Goal: Task Accomplishment & Management: Complete application form

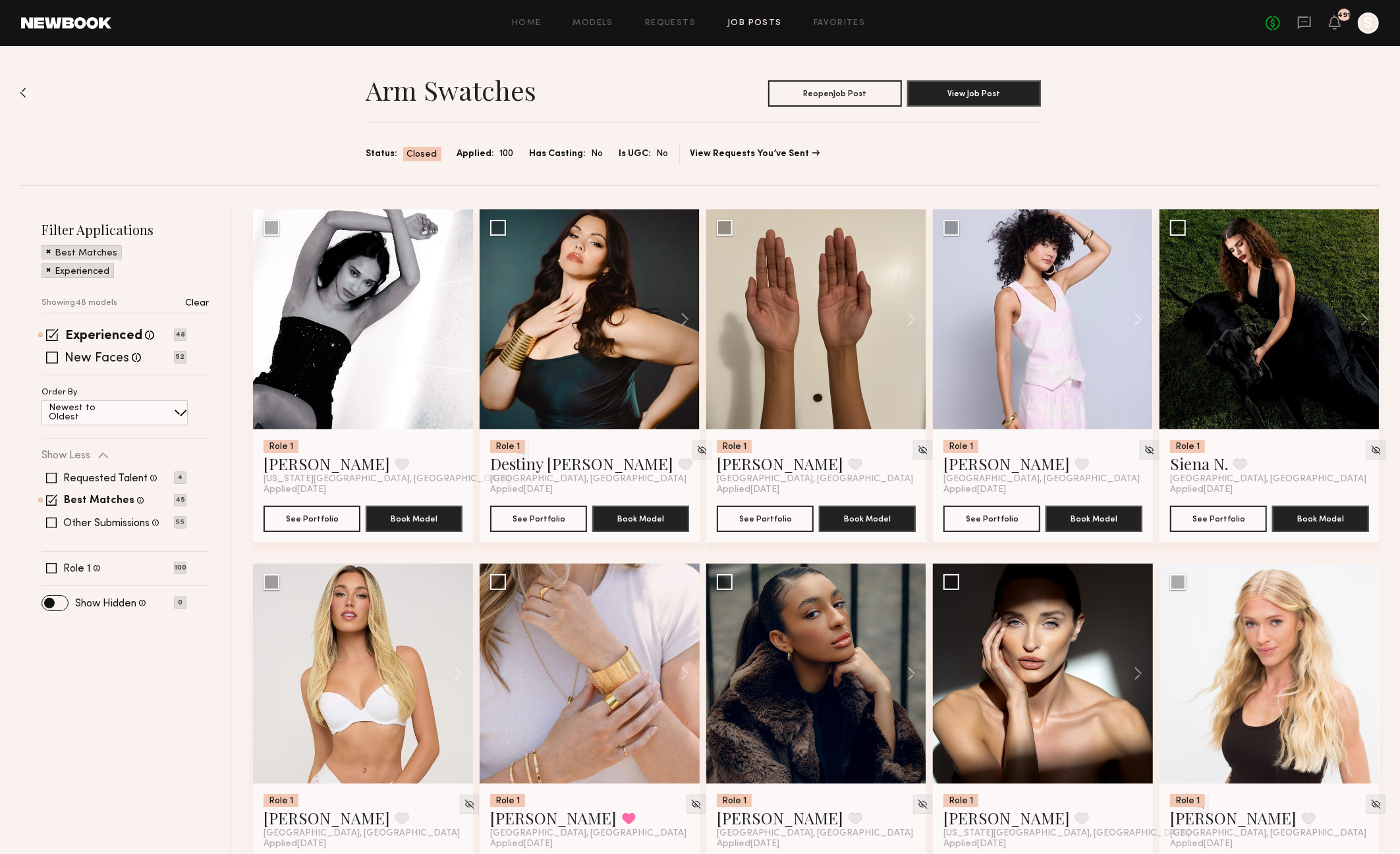
click at [731, 25] on link "Job Posts" at bounding box center [755, 23] width 55 height 8
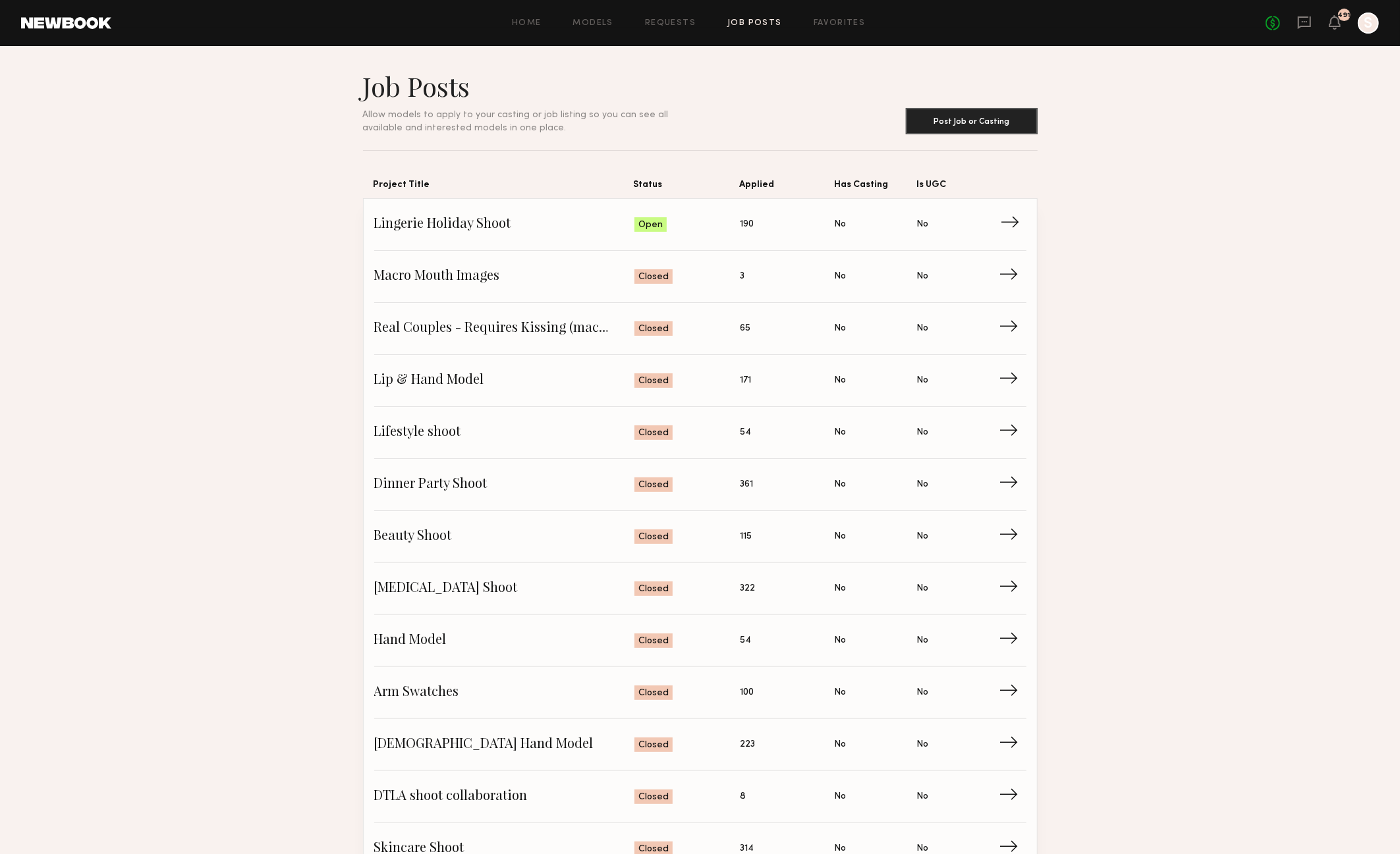
click at [480, 212] on link "Lingerie Holiday Shoot Status: Open Applied: 190 Has Casting: No Is UGC: No →" at bounding box center [700, 224] width 652 height 52
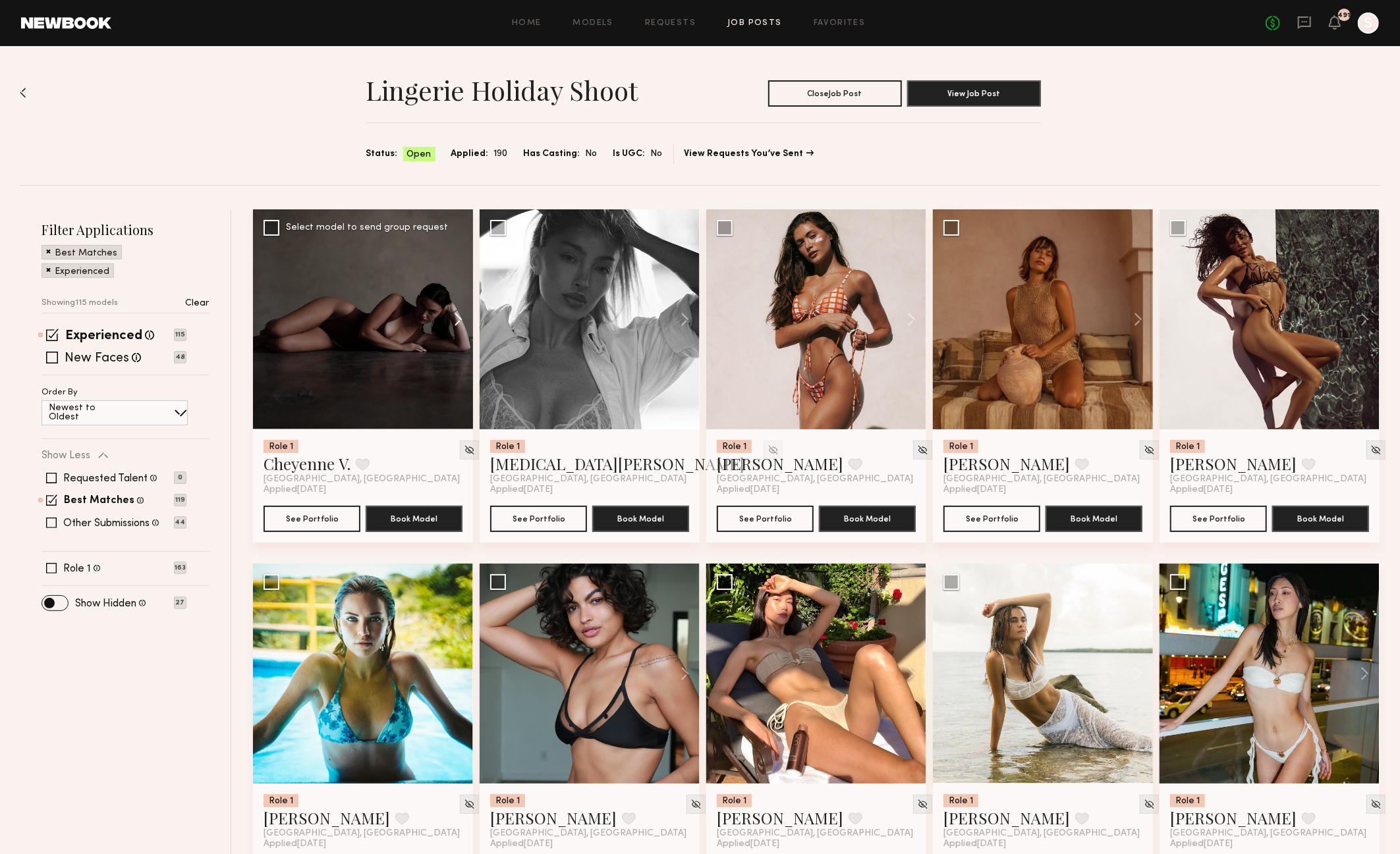
click at [456, 320] on button at bounding box center [452, 320] width 42 height 220
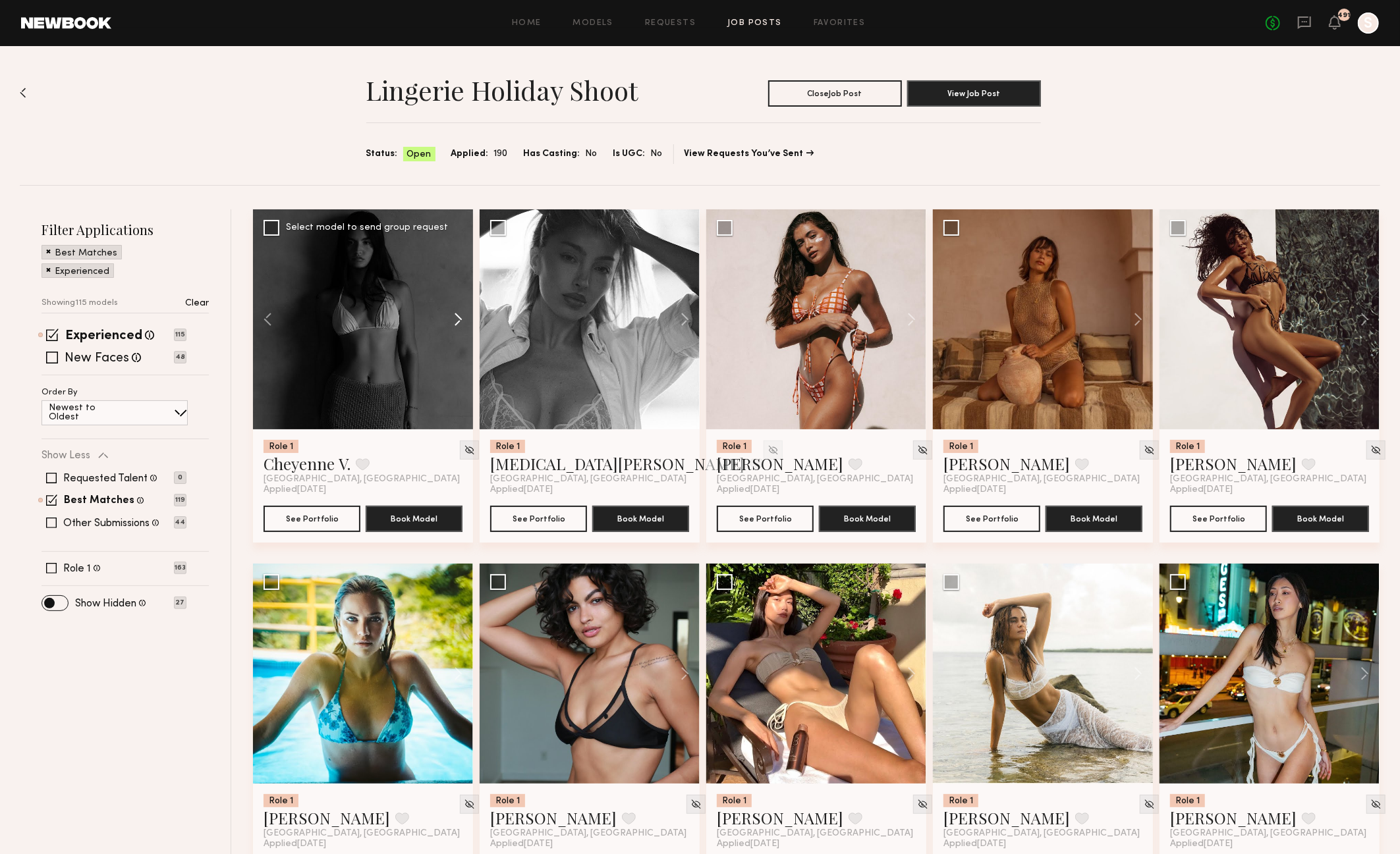
click at [456, 320] on button at bounding box center [452, 320] width 42 height 220
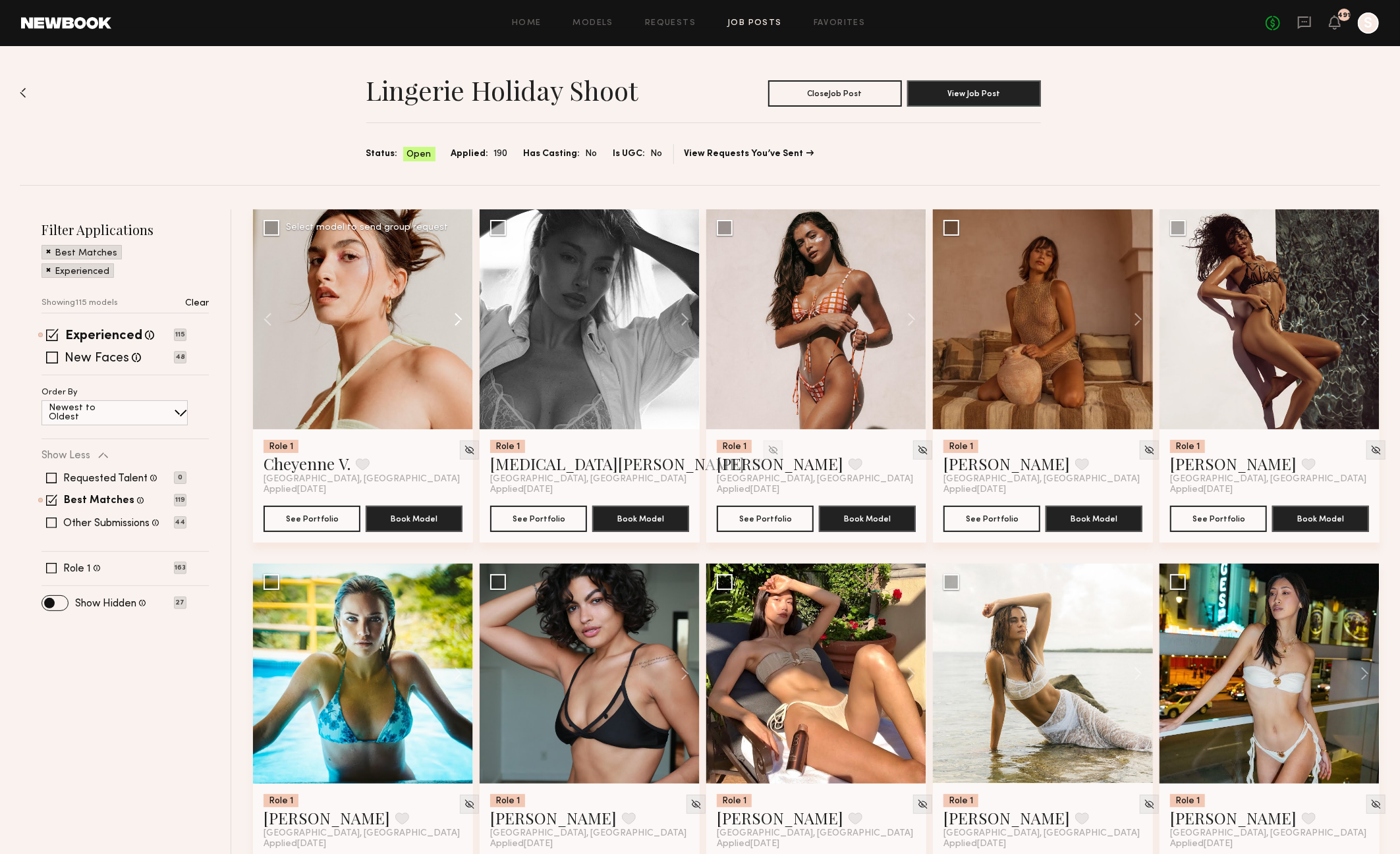
click at [456, 320] on button at bounding box center [452, 320] width 42 height 220
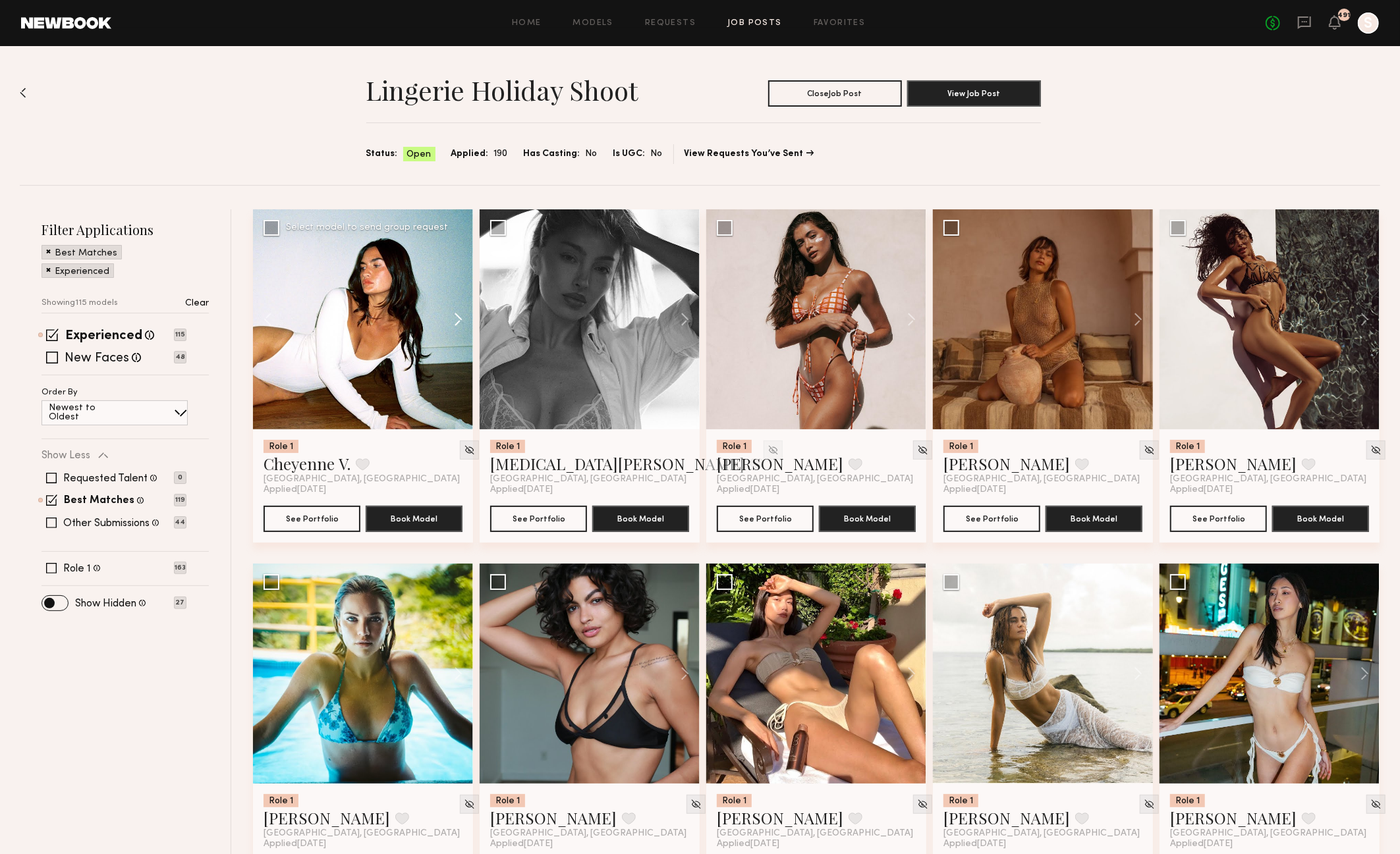
click at [456, 320] on button at bounding box center [452, 320] width 42 height 220
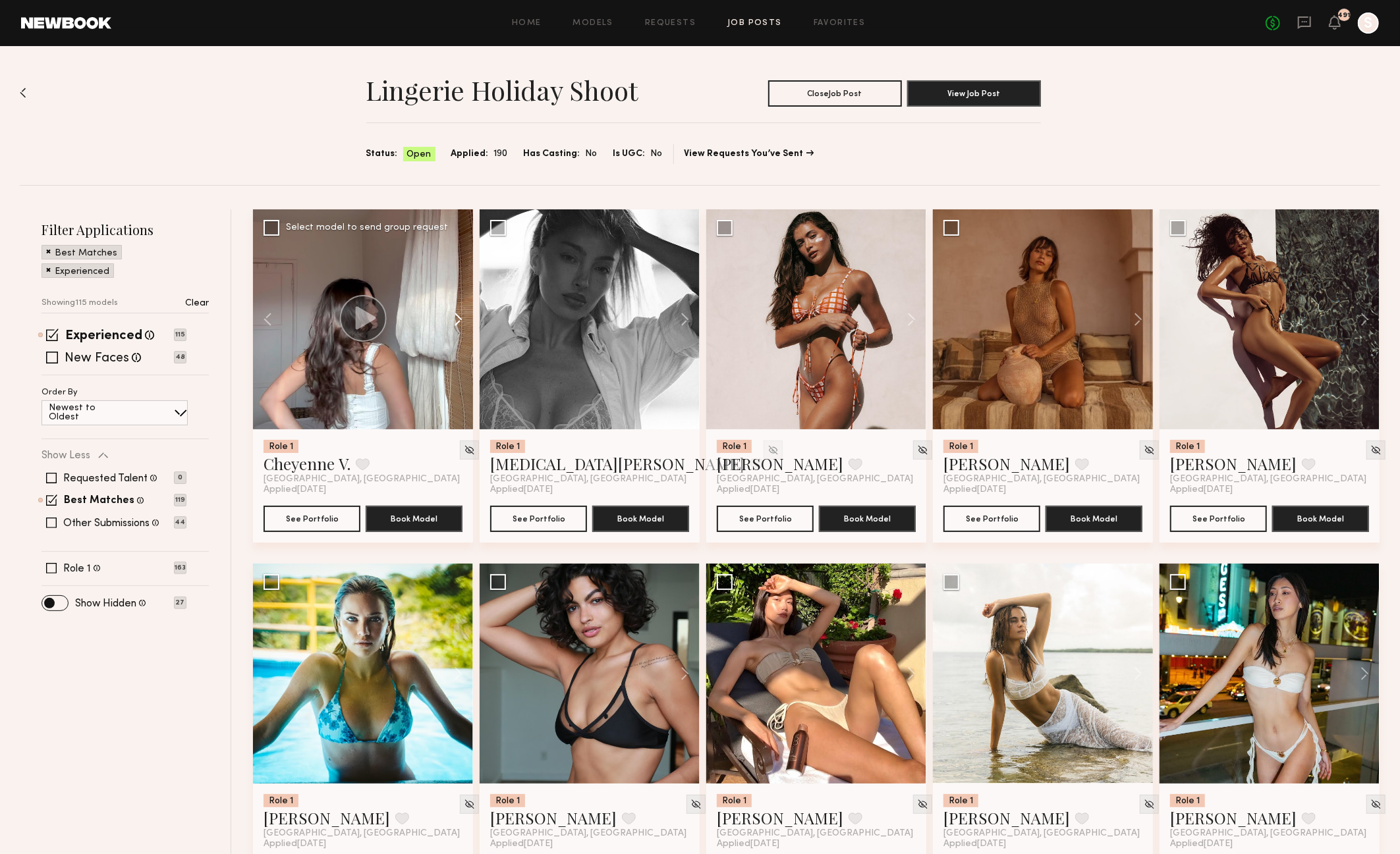
click at [456, 320] on button at bounding box center [452, 320] width 42 height 220
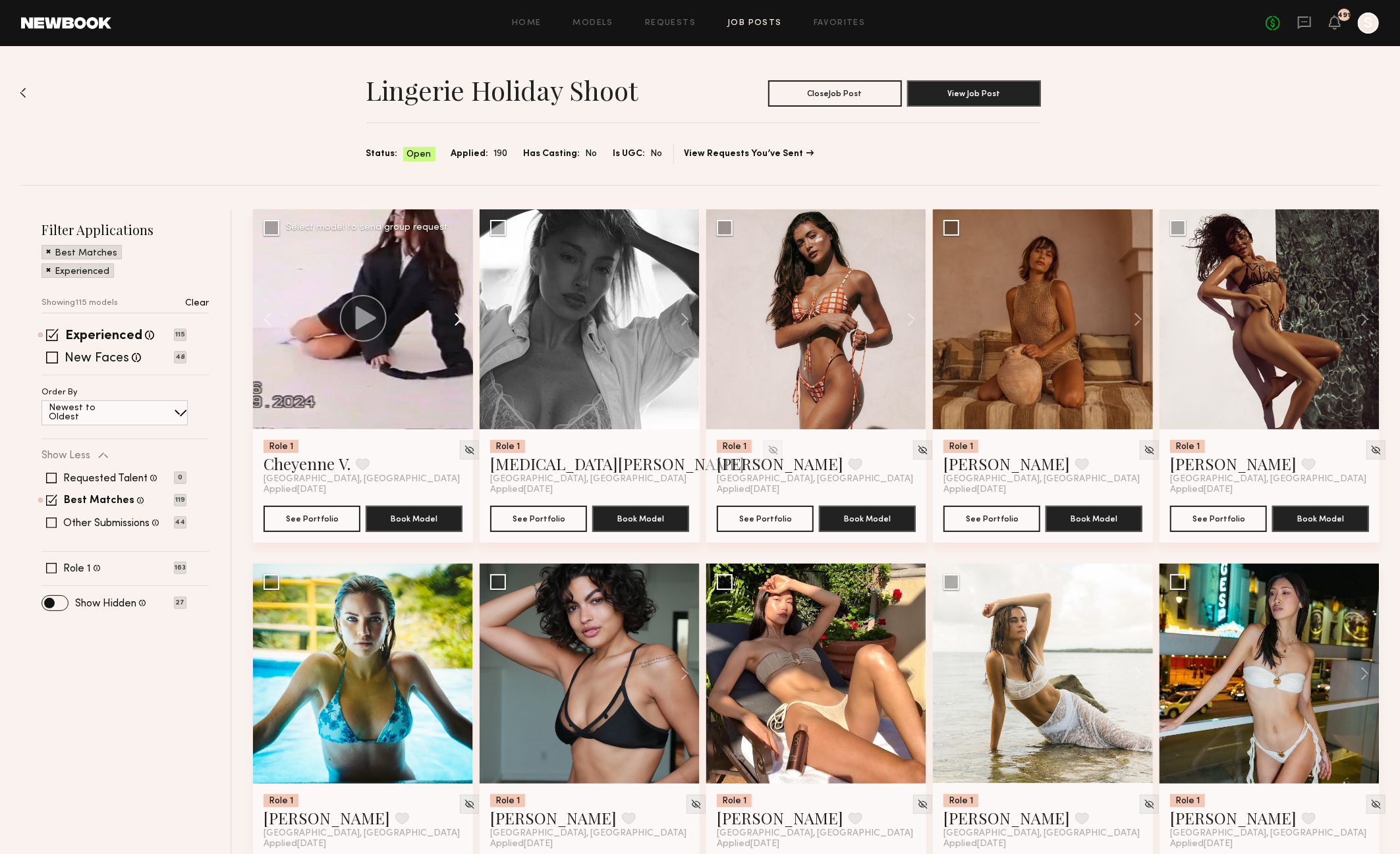
click at [456, 320] on button at bounding box center [452, 320] width 42 height 220
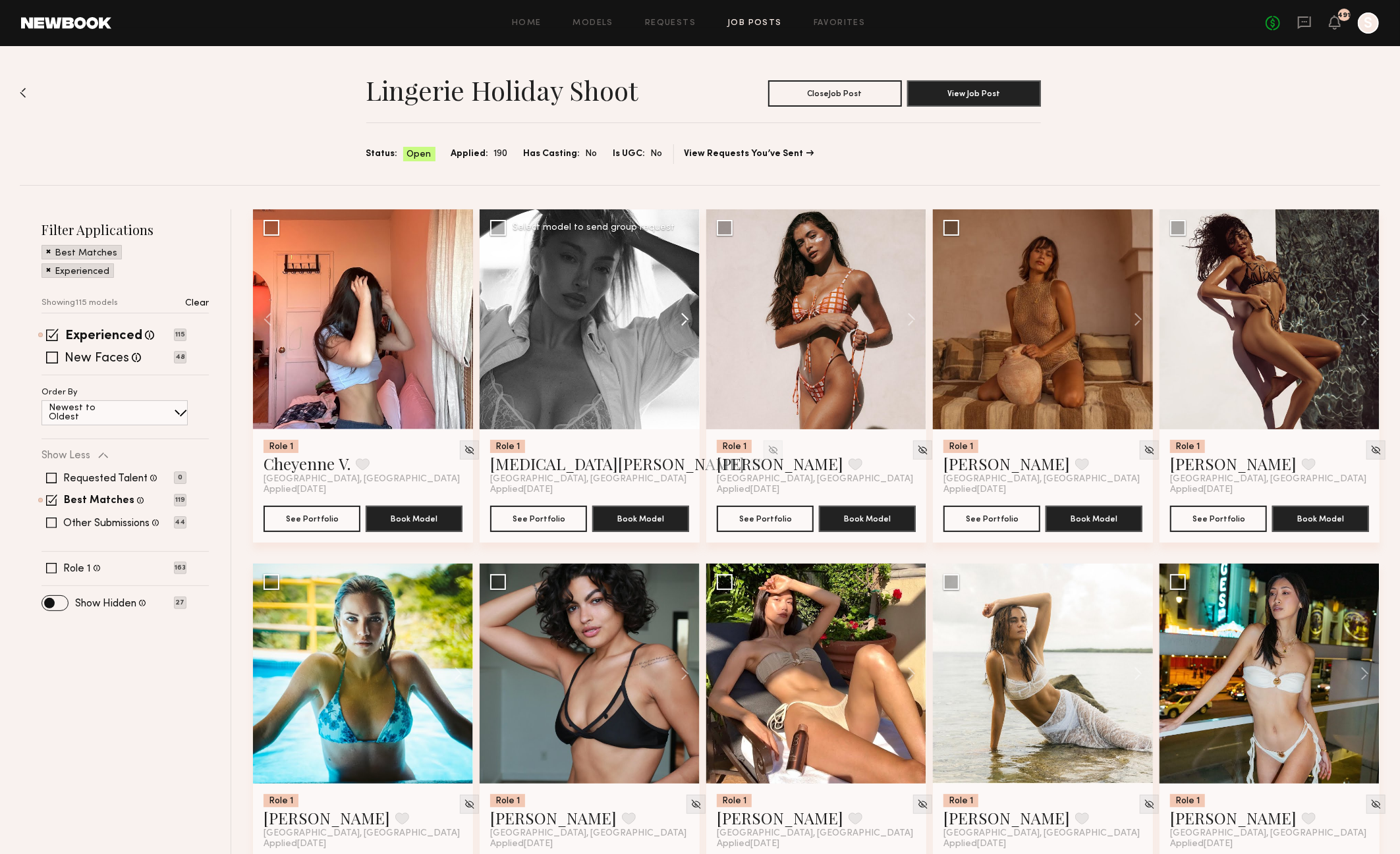
click at [681, 318] on button at bounding box center [679, 320] width 42 height 220
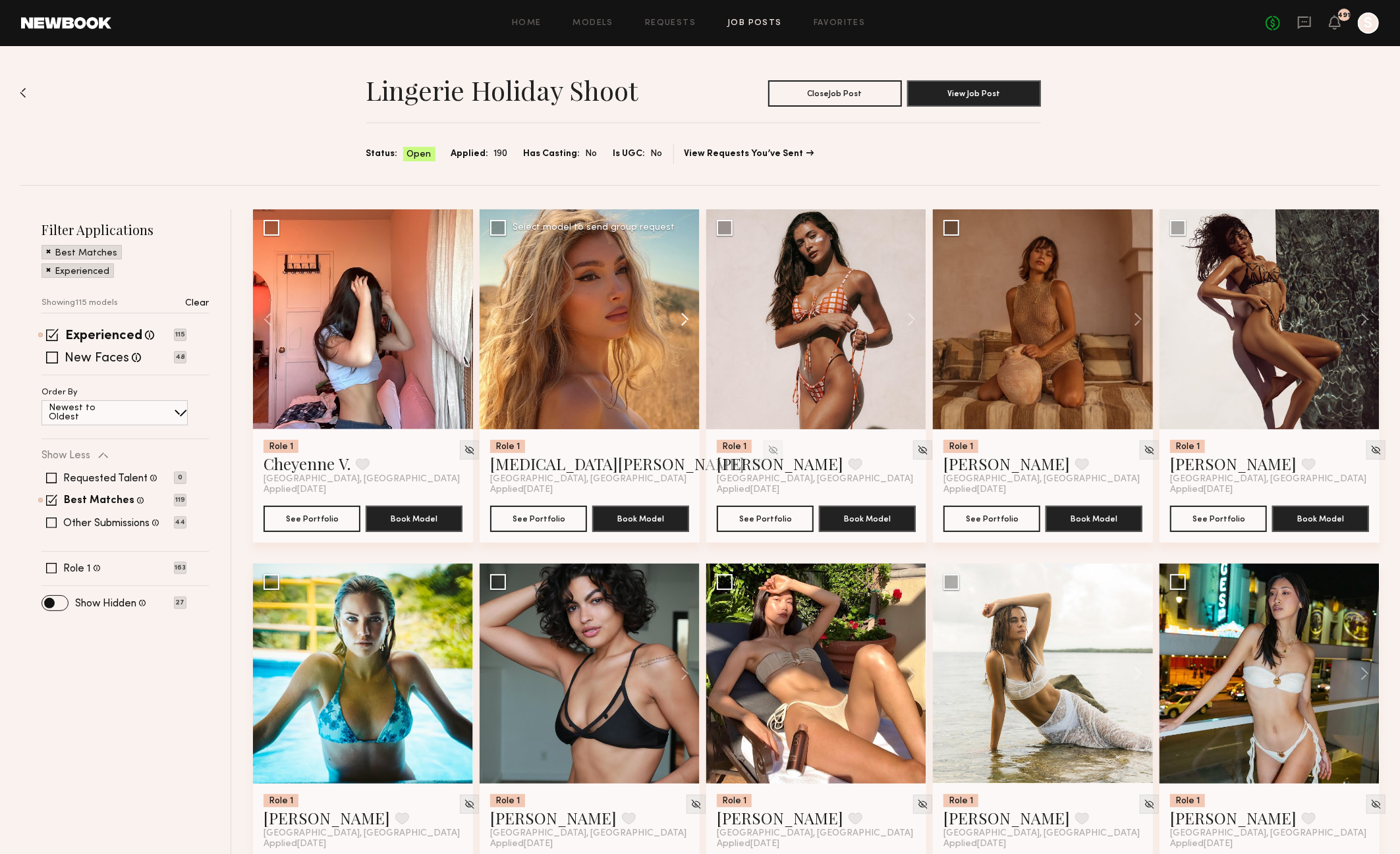
click at [681, 318] on button at bounding box center [679, 320] width 42 height 220
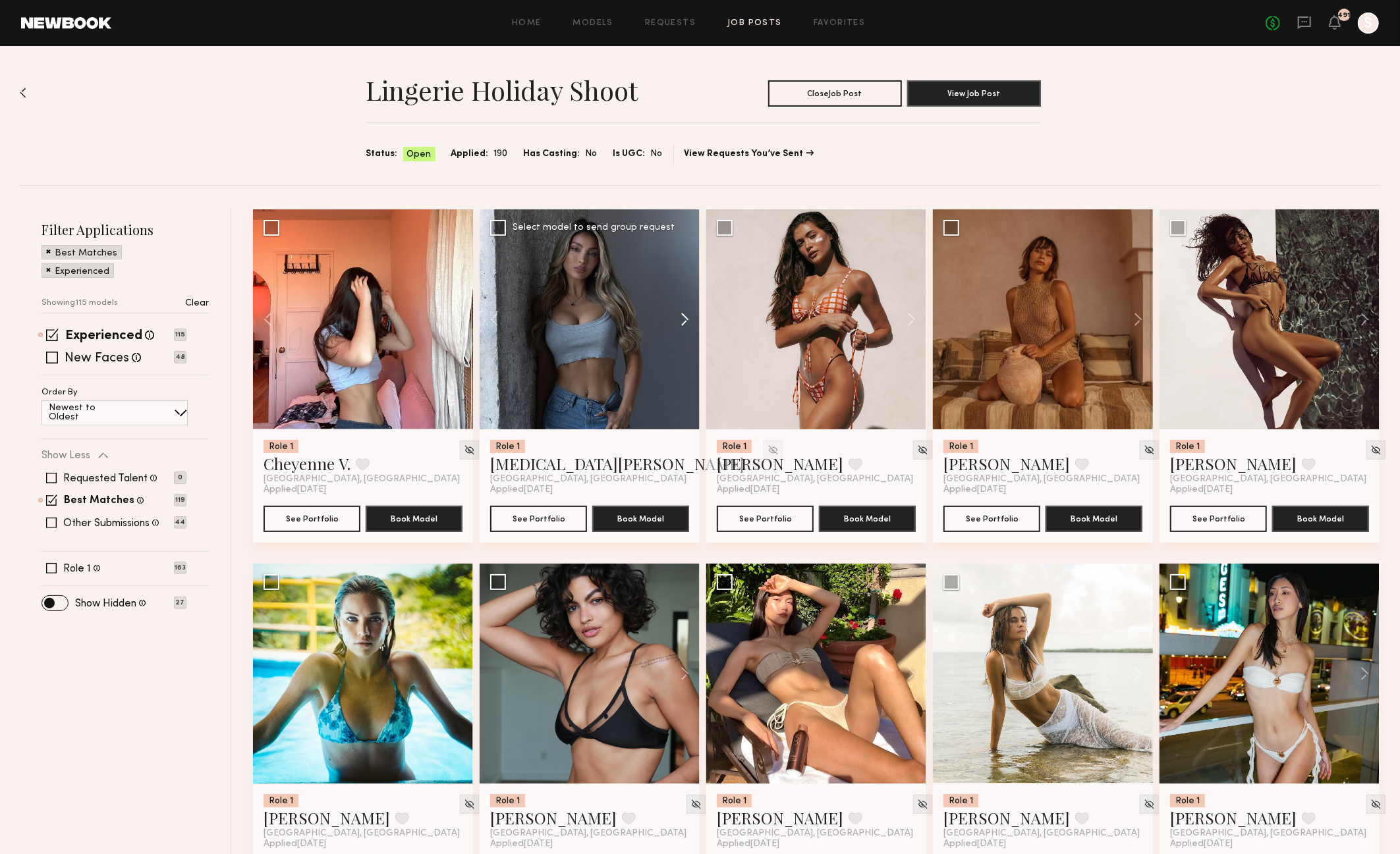
click at [681, 318] on button at bounding box center [679, 320] width 42 height 220
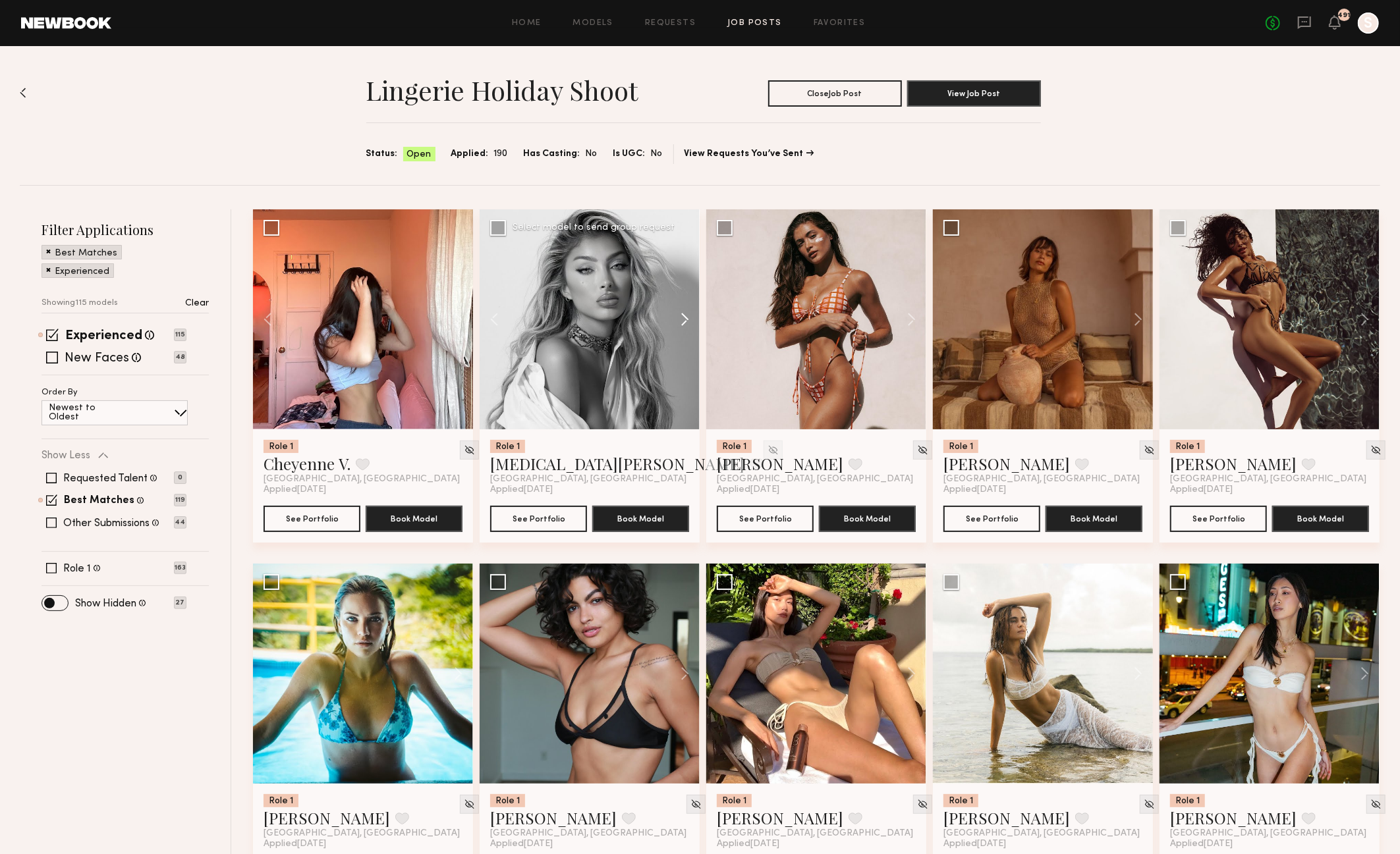
click at [681, 318] on button at bounding box center [679, 320] width 42 height 220
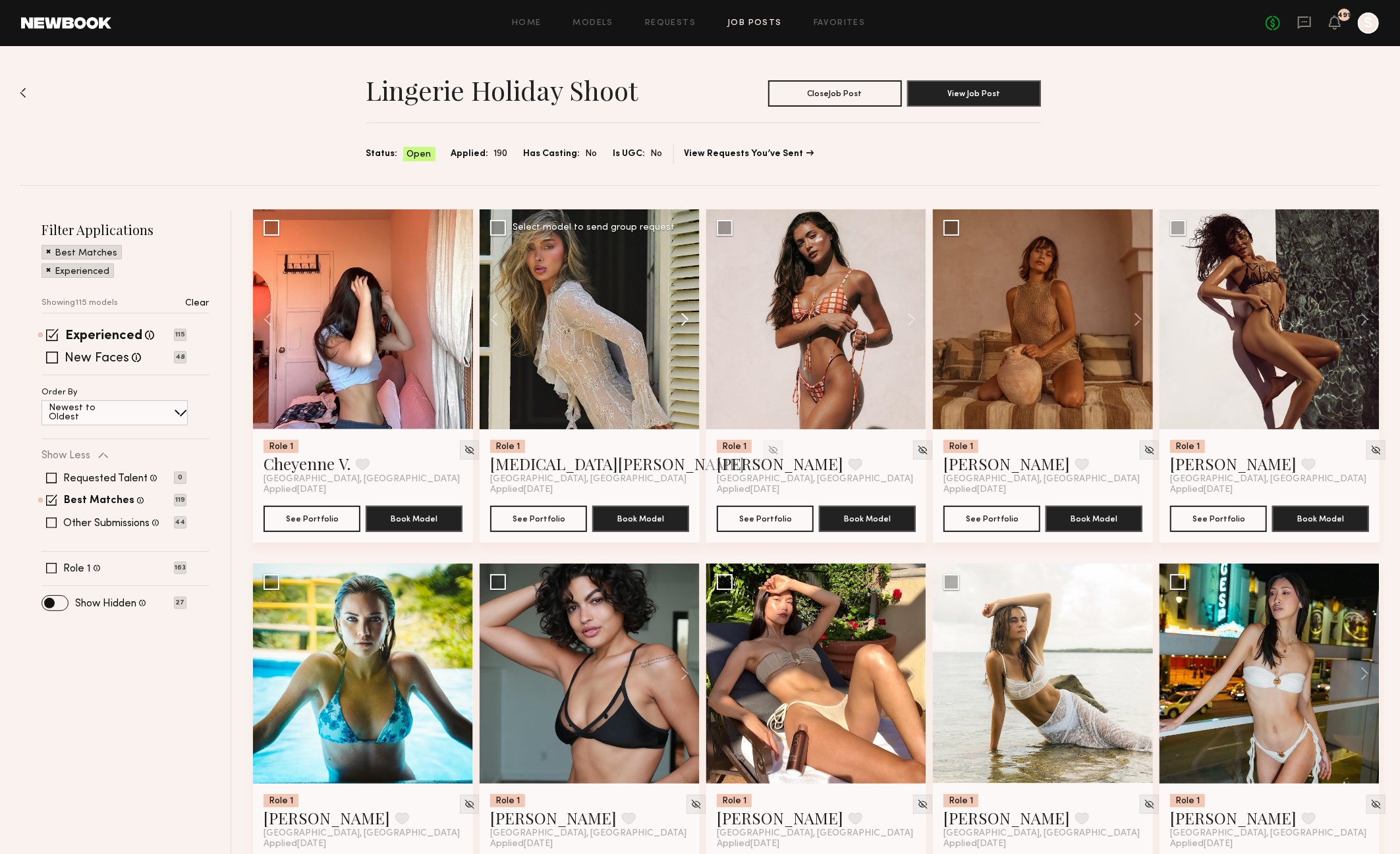
click at [681, 318] on button at bounding box center [679, 320] width 42 height 220
click at [681, 318] on div at bounding box center [590, 320] width 220 height 220
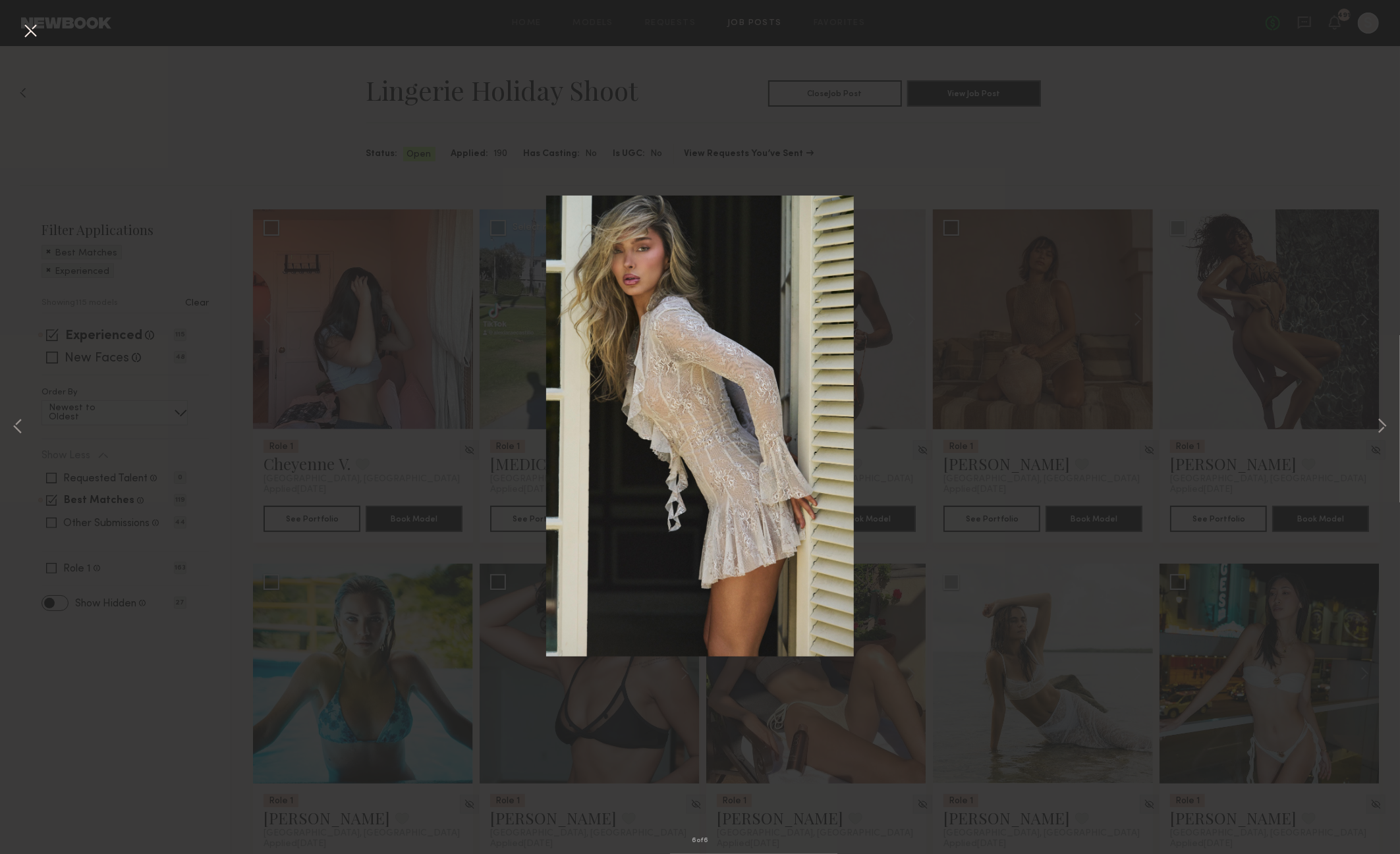
click at [29, 28] on button at bounding box center [30, 32] width 21 height 24
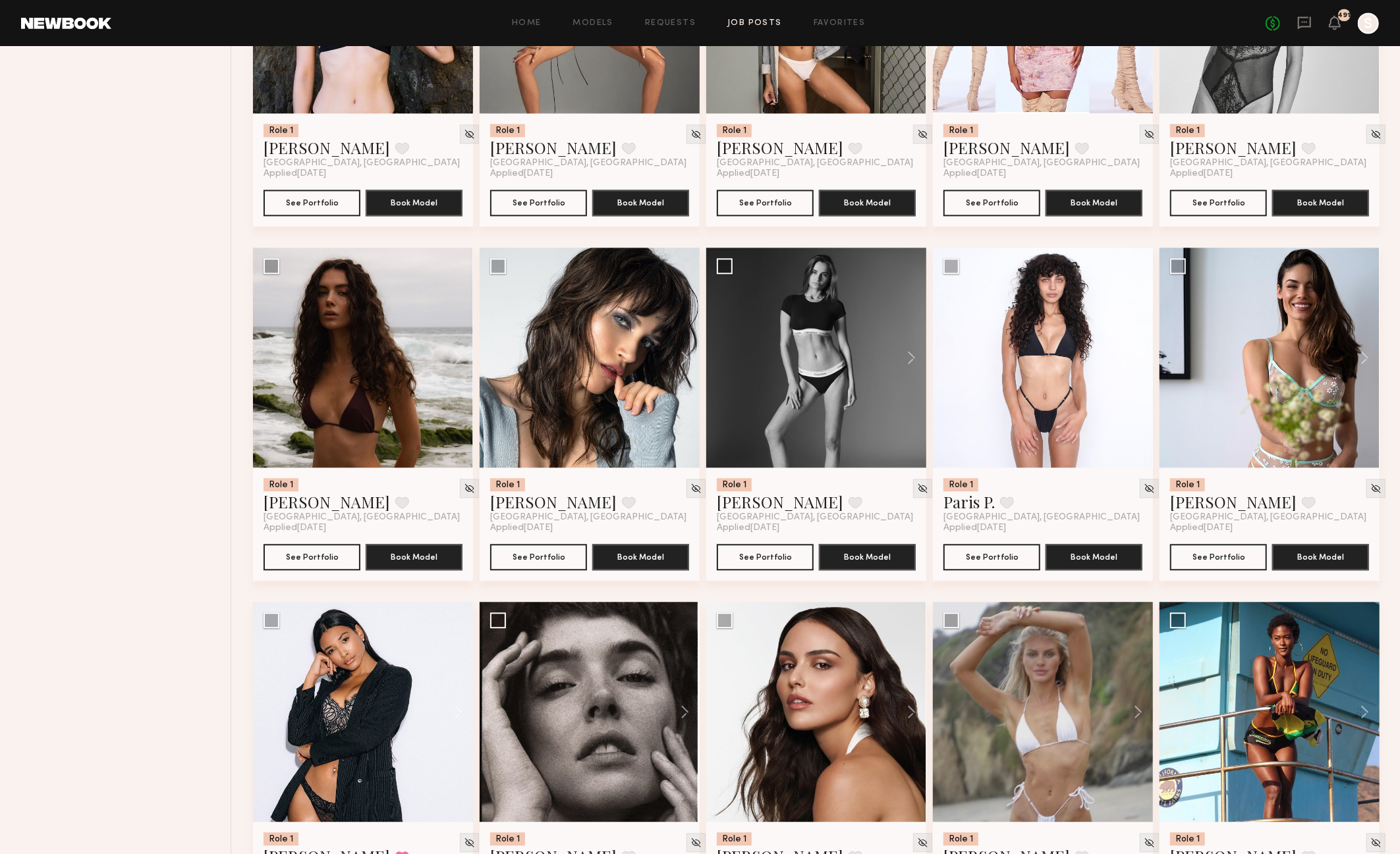
scroll to position [2030, 0]
